Goal: Information Seeking & Learning: Learn about a topic

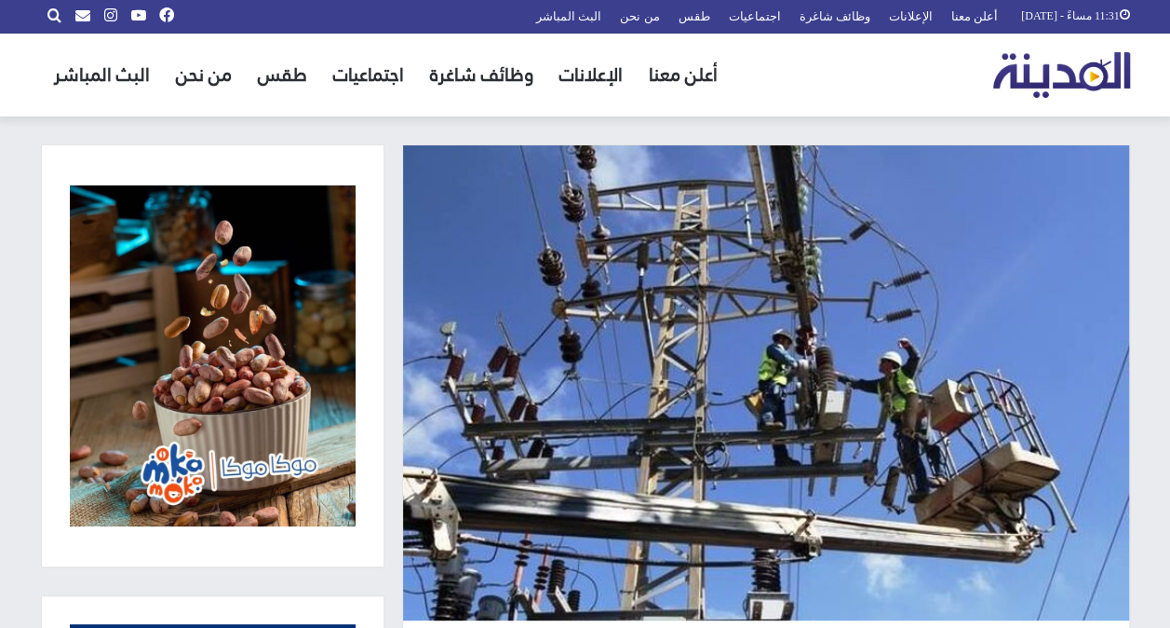
click at [799, 356] on img at bounding box center [766, 382] width 726 height 475
click at [903, 362] on img at bounding box center [766, 382] width 726 height 475
click at [801, 354] on img at bounding box center [766, 382] width 726 height 475
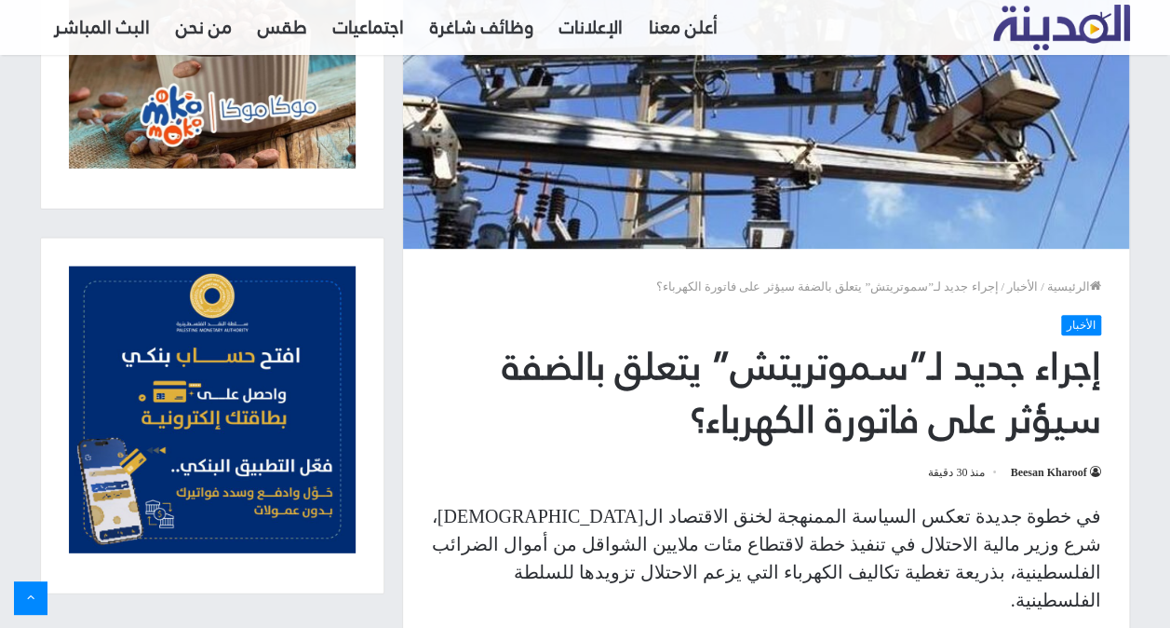
scroll to position [559, 0]
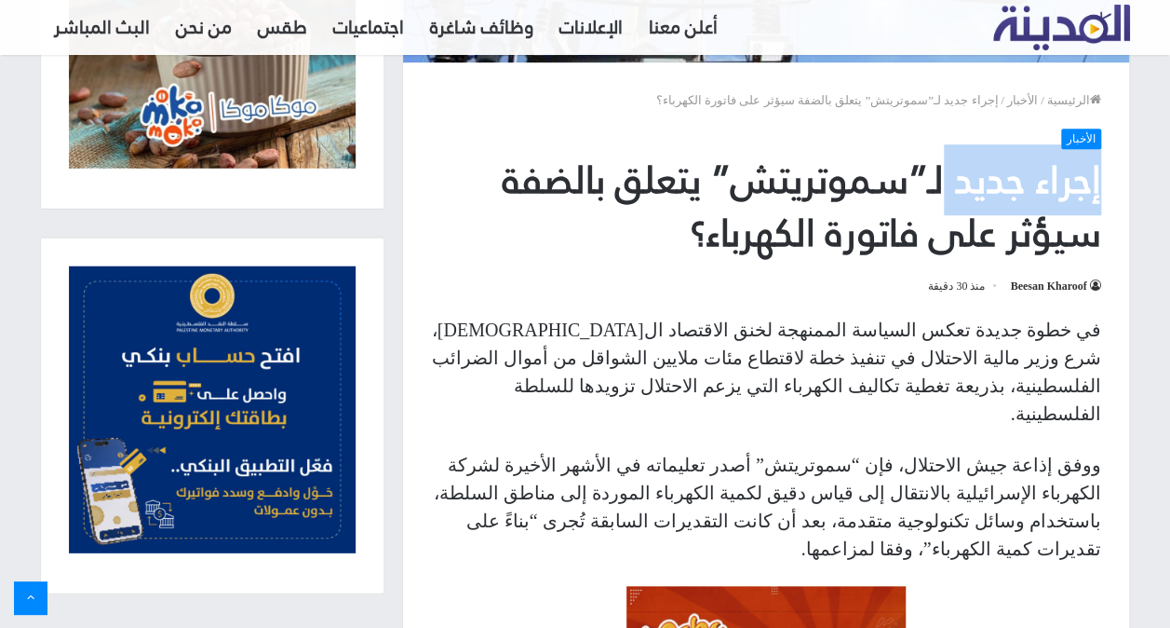
drag, startPoint x: 935, startPoint y: 182, endPoint x: 501, endPoint y: 145, distance: 435.4
click at [501, 145] on div "الأخبار إجراء جديد لـ”سموتريتش” يتعلق بالضفة سيؤثر على فاتورة الكهرباء؟ Beesan …" at bounding box center [766, 212] width 670 height 169
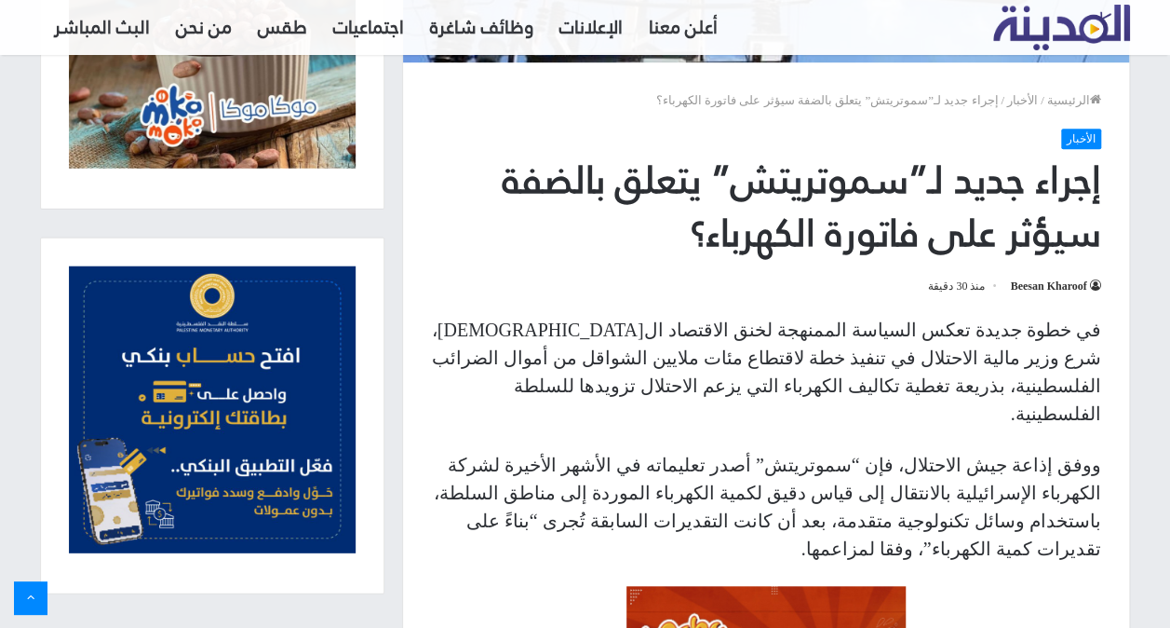
click at [949, 226] on h1 "إجراء جديد لـ”سموتريتش” يتعلق بالضفة سيؤثر على فاتورة الكهرباء؟" at bounding box center [766, 207] width 670 height 107
click at [883, 182] on h1 "إجراء جديد لـ”سموتريتش” يتعلق بالضفة سيؤثر على فاتورة الكهرباء؟" at bounding box center [766, 207] width 670 height 107
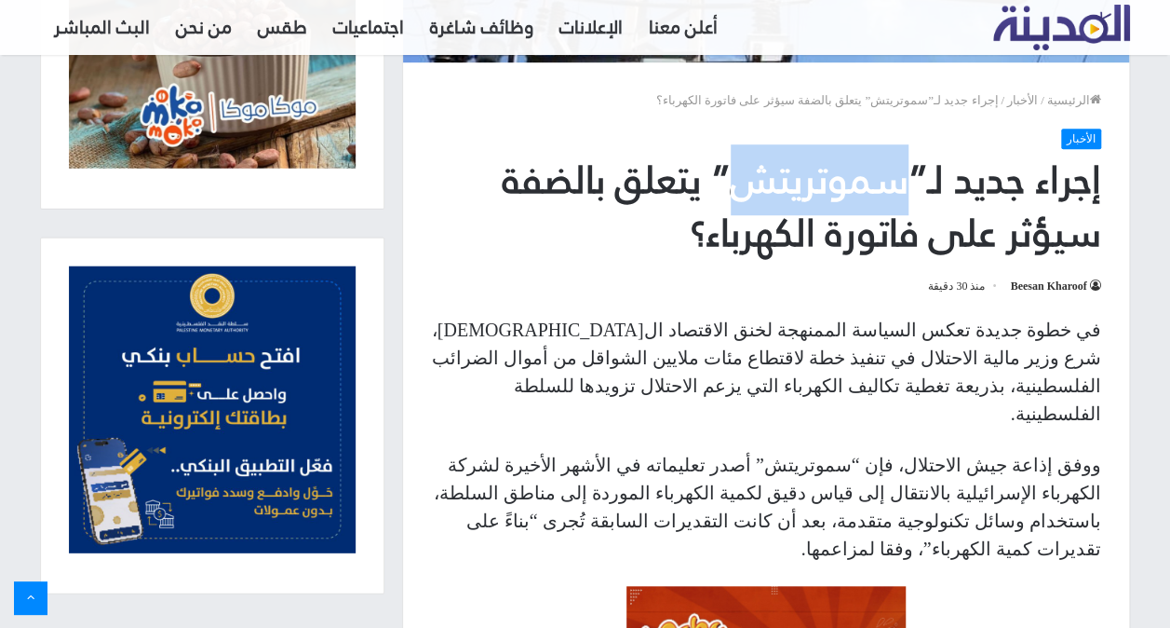
click at [883, 182] on h1 "إجراء جديد لـ”سموتريتش” يتعلق بالضفة سيؤثر على فاتورة الكهرباء؟" at bounding box center [766, 207] width 670 height 107
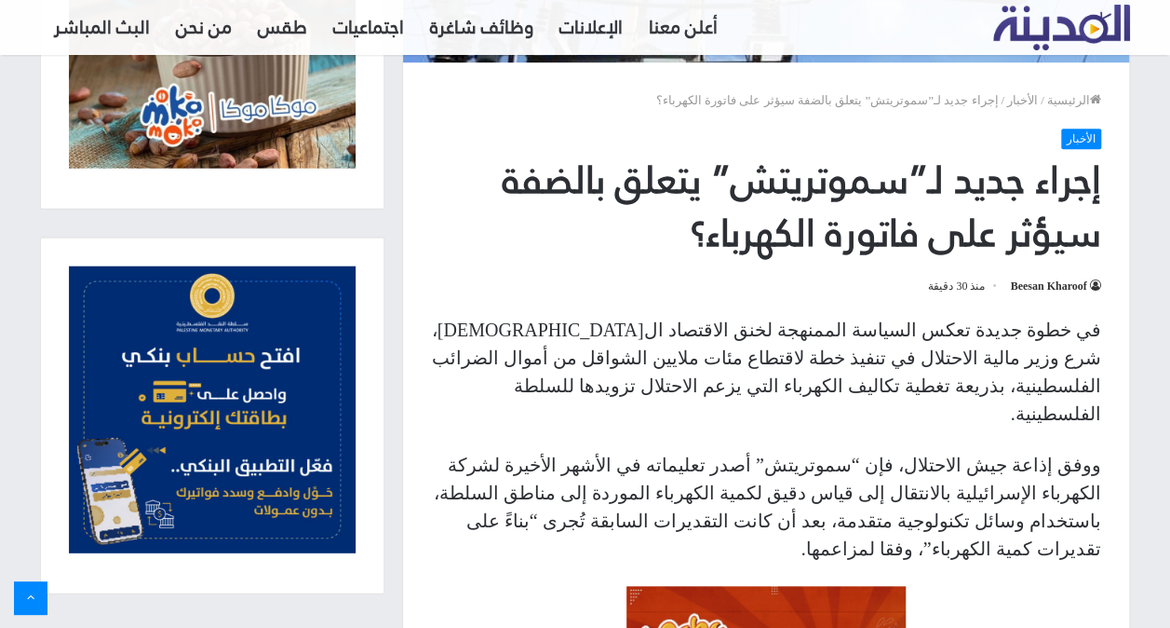
click at [852, 242] on h1 "إجراء جديد لـ”سموتريتش” يتعلق بالضفة سيؤثر على فاتورة الكهرباء؟" at bounding box center [766, 207] width 670 height 107
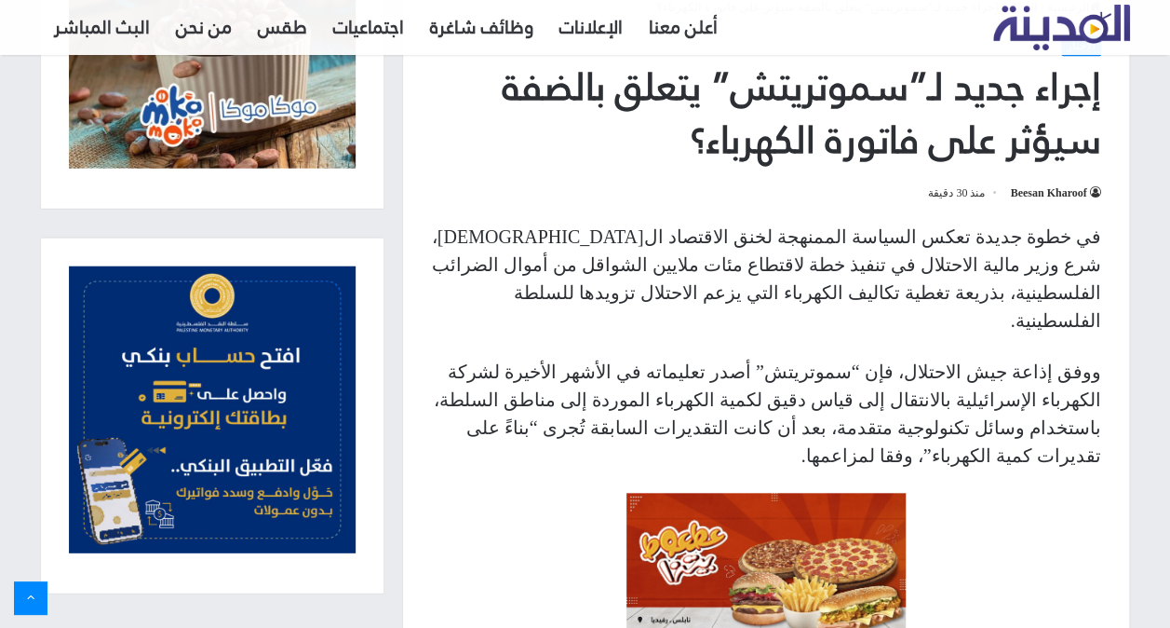
scroll to position [745, 0]
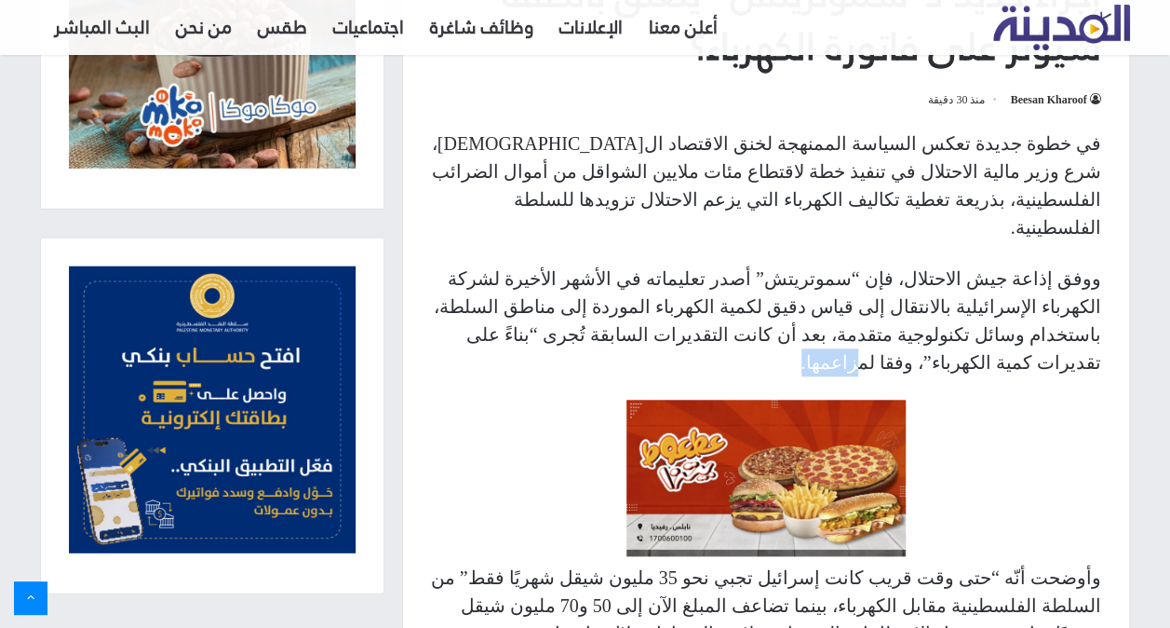
drag, startPoint x: 706, startPoint y: 307, endPoint x: 634, endPoint y: 307, distance: 71.7
click at [634, 307] on p "ووفق إذاعة جيش الاحتلال، فإن “سموتريتش” أصدر تعليماته في الأشهر الأخيرة لشركة ا…" at bounding box center [766, 320] width 670 height 112
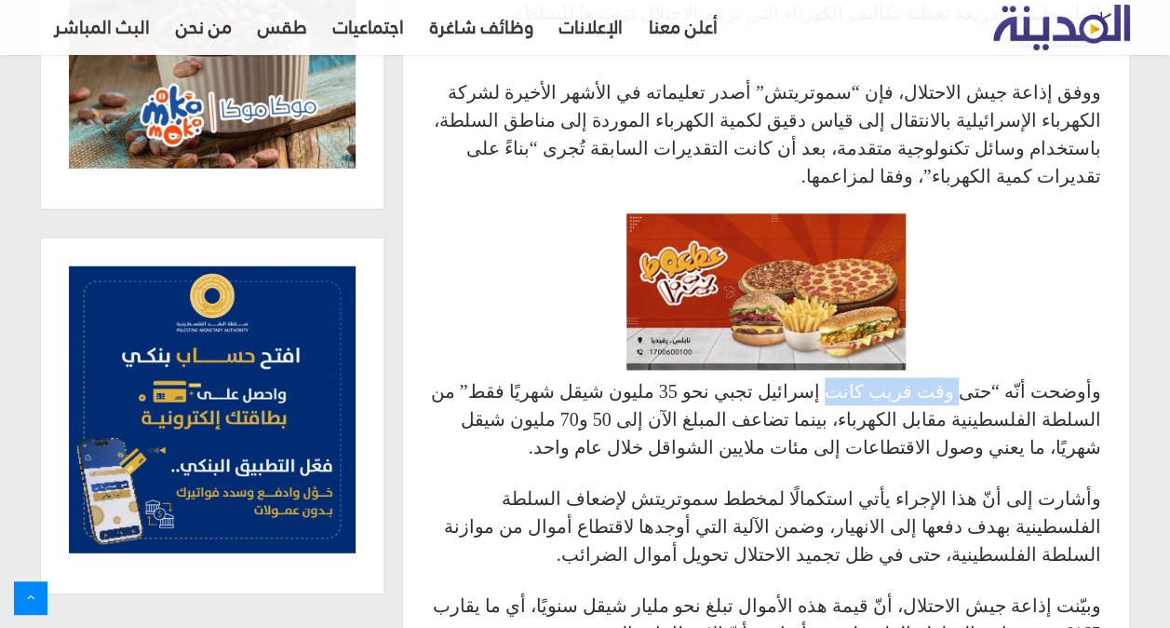
drag, startPoint x: 973, startPoint y: 329, endPoint x: 799, endPoint y: 332, distance: 174.2
click at [814, 377] on p "وأوضحت أنّه “حتى وقت قريب كانت إسرائيل تجبي نحو 35 مليون شيقل شهريًا فقط” من ال…" at bounding box center [766, 419] width 670 height 84
drag, startPoint x: 799, startPoint y: 332, endPoint x: 745, endPoint y: 350, distance: 56.8
click at [745, 377] on p "وأوضحت أنّه “حتى وقت قريب كانت إسرائيل تجبي نحو 35 مليون شيقل شهريًا فقط” من ال…" at bounding box center [766, 419] width 670 height 84
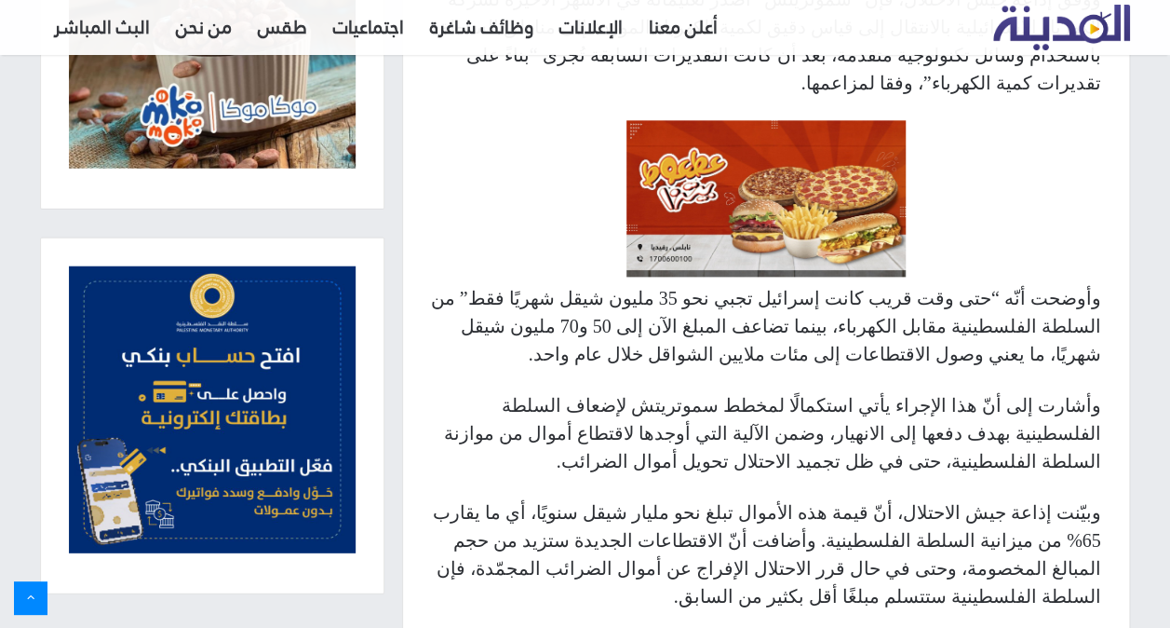
scroll to position [1117, 0]
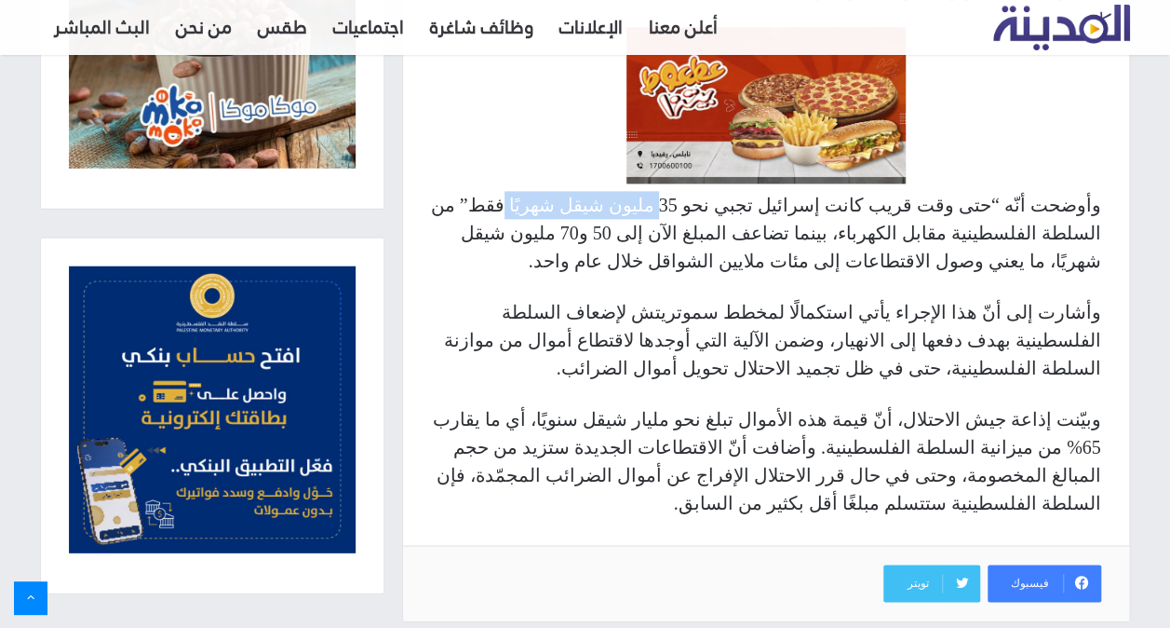
drag, startPoint x: 750, startPoint y: 160, endPoint x: 629, endPoint y: 149, distance: 122.5
click at [629, 191] on p "وأوضحت أنّه “حتى وقت قريب كانت إسرائيل تجبي نحو 35 مليون شيقل شهريًا فقط” من ال…" at bounding box center [766, 233] width 670 height 84
drag, startPoint x: 629, startPoint y: 149, endPoint x: 580, endPoint y: 175, distance: 55.0
click at [580, 191] on p "وأوضحت أنّه “حتى وقت قريب كانت إسرائيل تجبي نحو 35 مليون شيقل شهريًا فقط” من ال…" at bounding box center [766, 233] width 670 height 84
click at [893, 238] on div "في خطوة جديدة تعكس السياسة الممنهجة لخنق الاقتصاد ال[DEMOGRAPHIC_DATA]، شرع وزي…" at bounding box center [766, 151] width 726 height 788
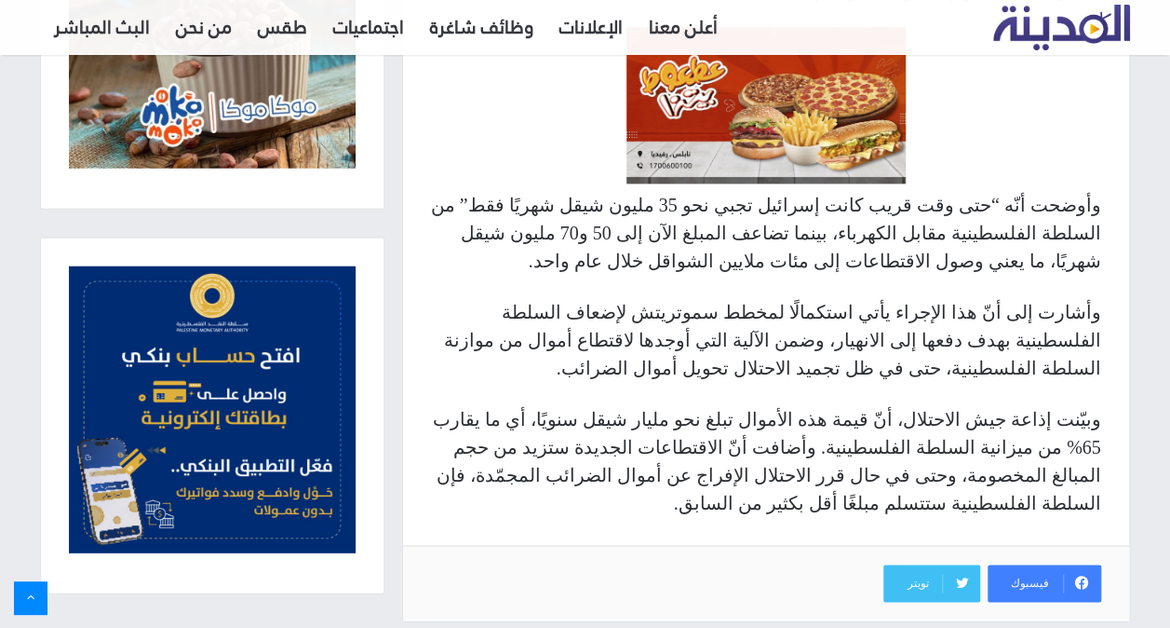
click at [929, 191] on p "وأوضحت أنّه “حتى وقت قريب كانت إسرائيل تجبي نحو 35 مليون شيقل شهريًا فقط” من ال…" at bounding box center [766, 233] width 670 height 84
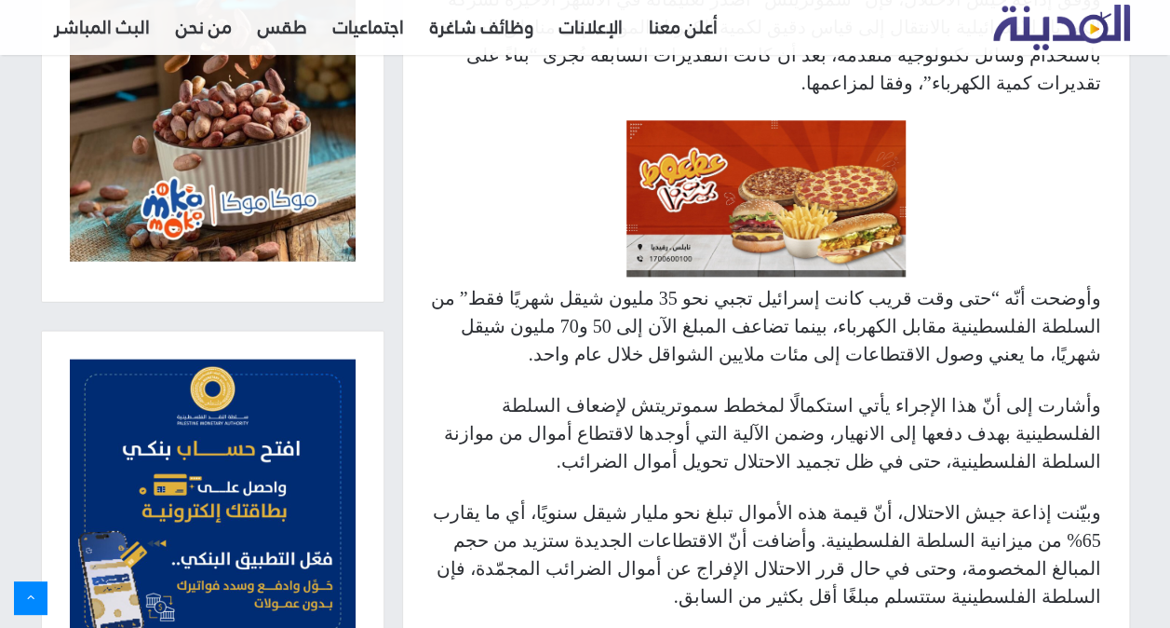
scroll to position [931, 0]
